Goal: Task Accomplishment & Management: Manage account settings

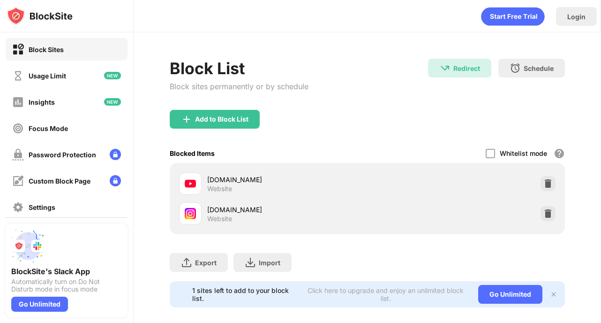
scroll to position [15, 0]
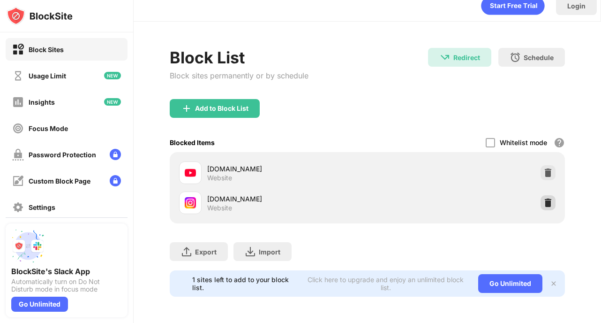
click at [544, 198] on img at bounding box center [548, 202] width 9 height 9
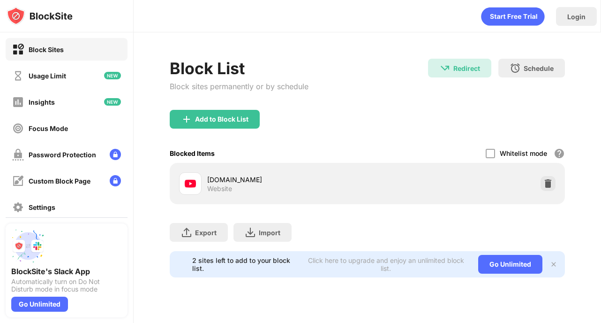
scroll to position [0, 0]
click at [237, 112] on div "Add to Block List" at bounding box center [215, 119] width 90 height 19
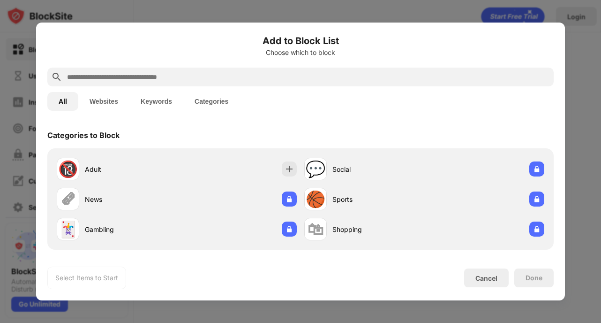
click at [252, 75] on input "text" at bounding box center [308, 76] width 484 height 11
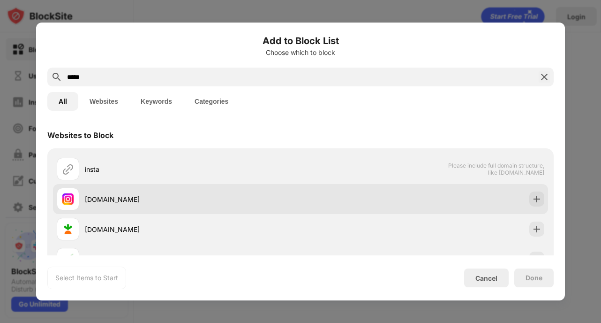
type input "*****"
click at [532, 196] on img at bounding box center [536, 198] width 9 height 9
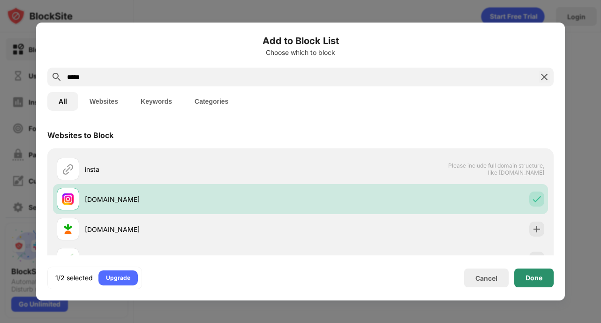
click at [538, 283] on div "Done" at bounding box center [534, 277] width 39 height 19
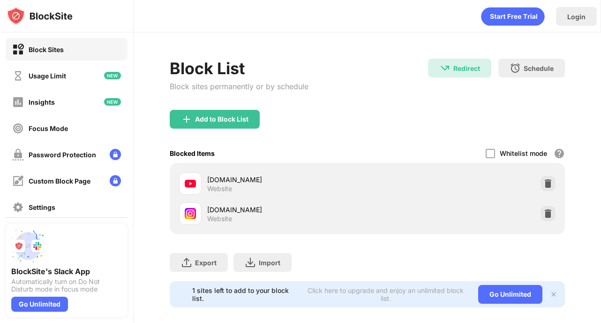
click at [448, 242] on div "Export Export Files (for websites items only) Import Import Files (for websites…" at bounding box center [367, 257] width 395 height 47
